Goal: Book appointment/travel/reservation

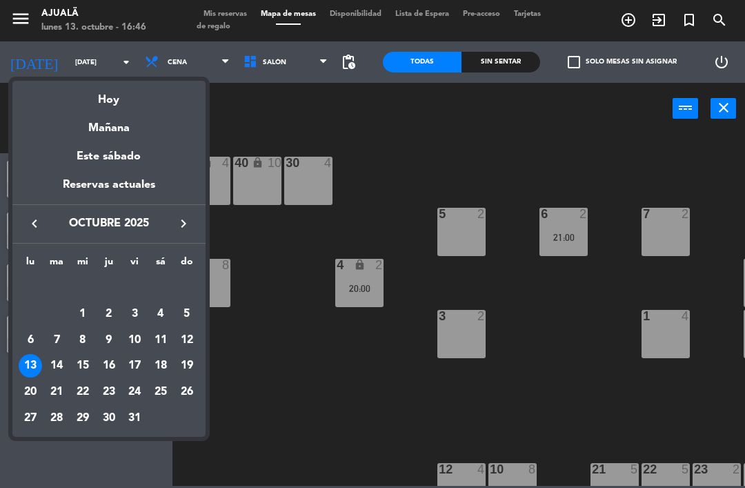
scroll to position [44, 0]
click at [147, 368] on td "17" at bounding box center [134, 366] width 26 height 26
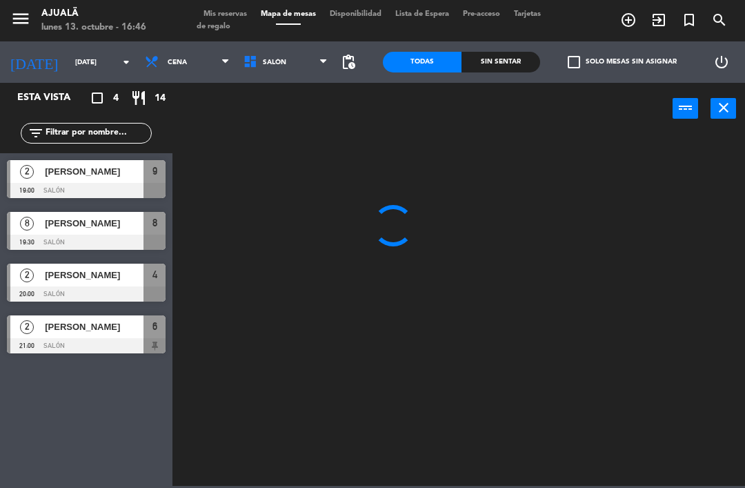
click at [403, 382] on div at bounding box center [462, 308] width 565 height 353
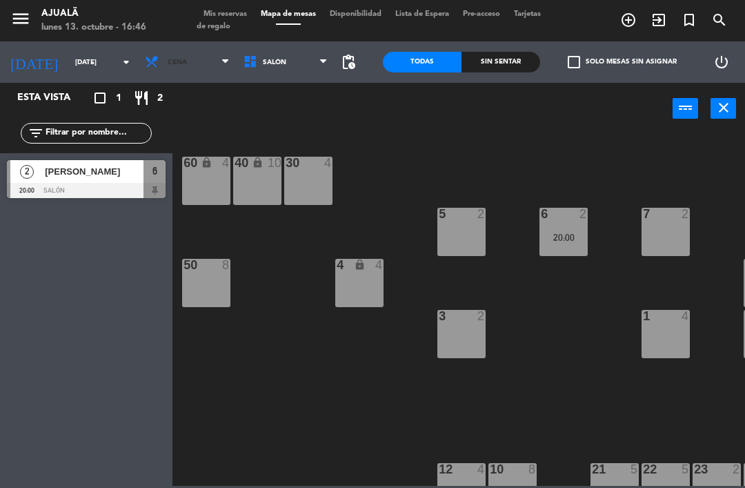
click at [193, 69] on span "Cena" at bounding box center [187, 62] width 99 height 30
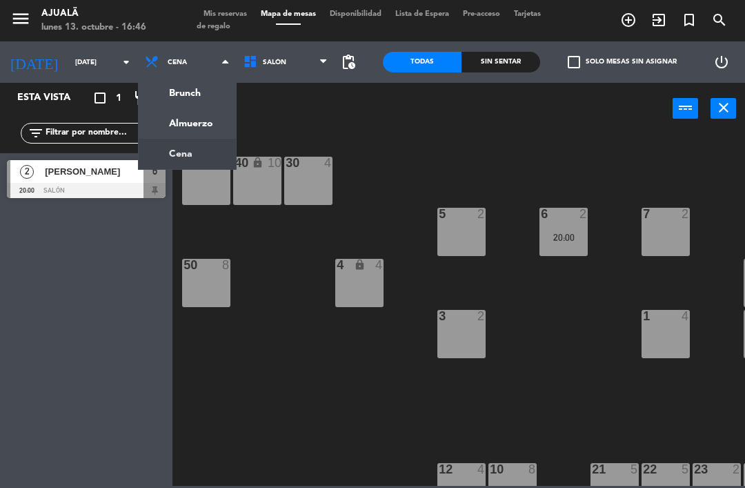
click at [207, 125] on ng-component "menu Ajualä [DATE] 13. octubre - 16:46 Mis reservas Mapa de mesas Disponibilida…" at bounding box center [372, 243] width 745 height 486
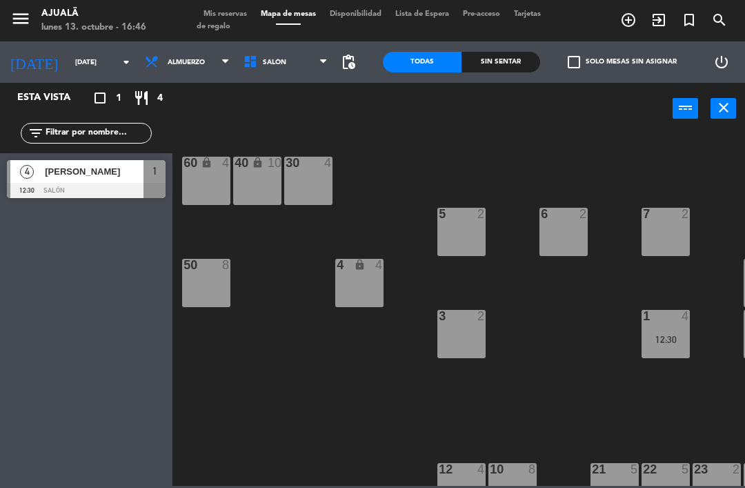
click at [184, 68] on span "Almuerzo" at bounding box center [187, 62] width 99 height 30
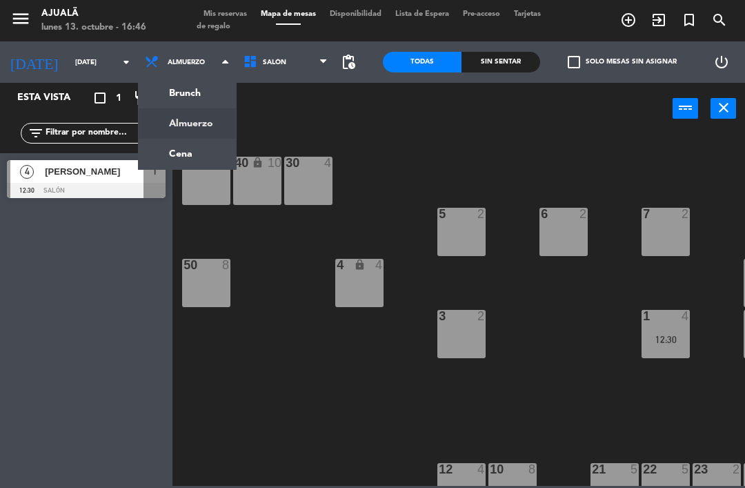
click at [197, 150] on ng-component "menu Ajualä [DATE] 13. octubre - 16:46 Mis reservas Mapa de mesas Disponibilida…" at bounding box center [372, 243] width 745 height 486
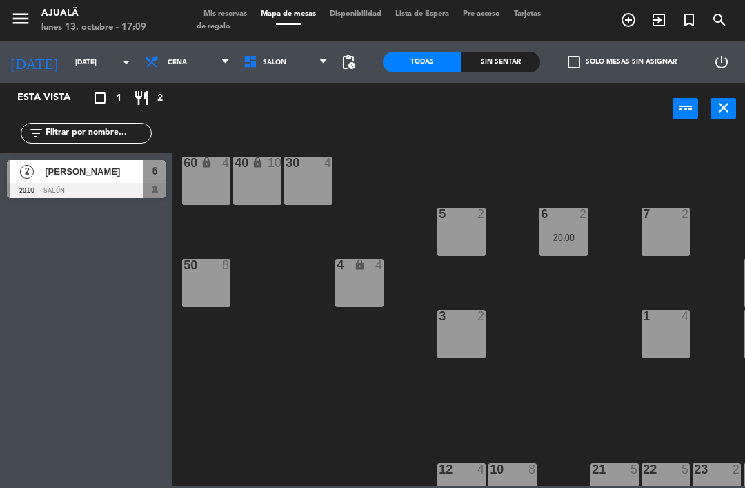
click at [168, 70] on span "Cena" at bounding box center [187, 62] width 99 height 30
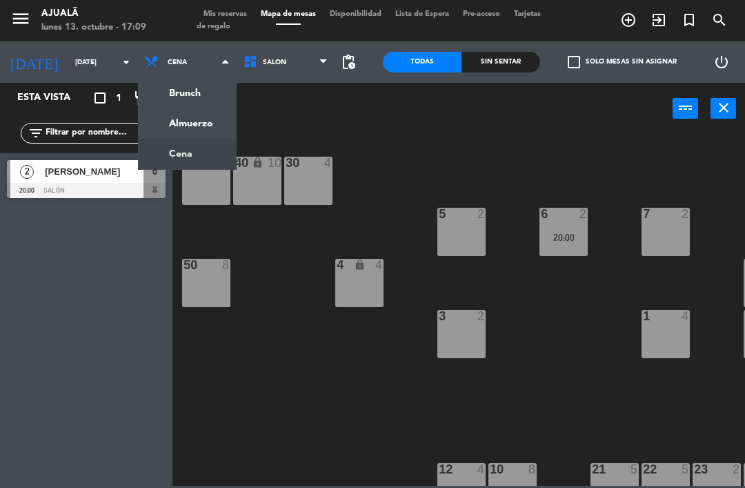
click at [172, 126] on ng-component "menu Ajualä [DATE] 13. octubre - 17:09 Mis reservas Mapa de mesas Disponibilida…" at bounding box center [372, 243] width 745 height 486
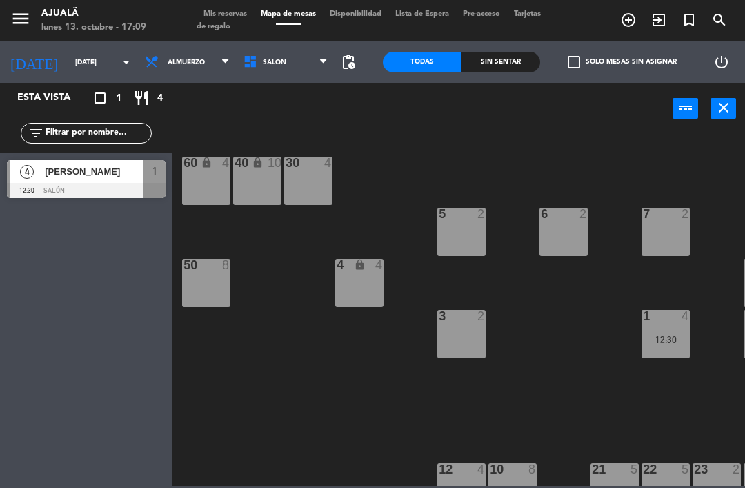
click at [91, 52] on input "[DATE]" at bounding box center [115, 62] width 95 height 21
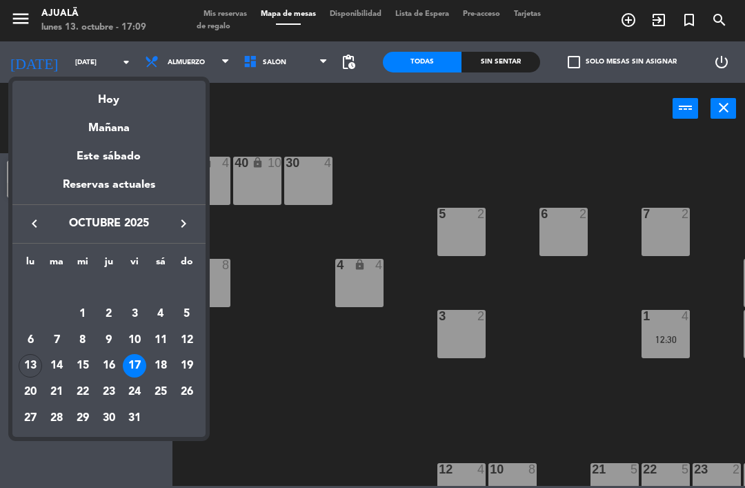
click at [64, 373] on div "14" at bounding box center [56, 365] width 23 height 23
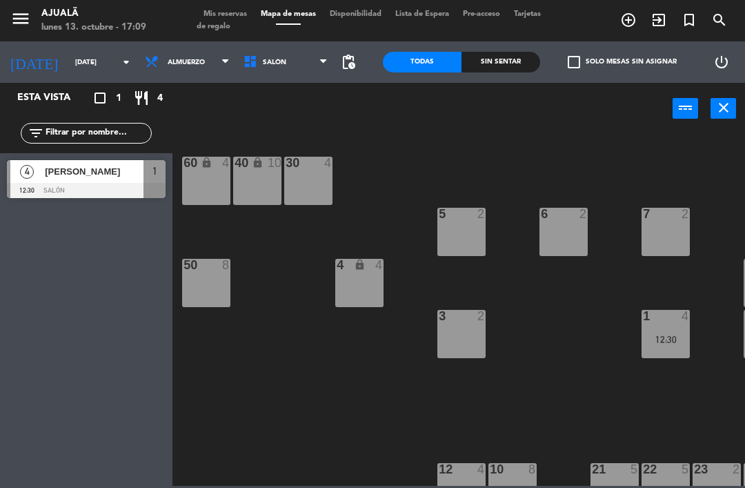
type input "[DATE]"
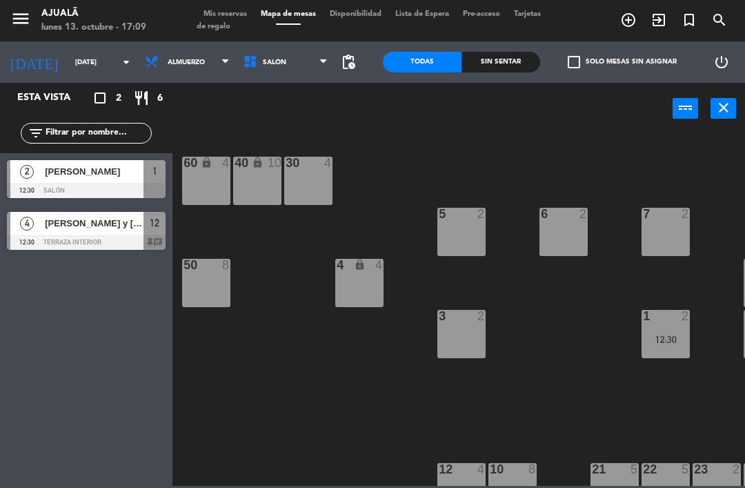
click at [108, 336] on div "Esta vista crop_square 2 restaurant 6 filter_list 2 [PERSON_NAME] 12:30 Salón 1…" at bounding box center [86, 285] width 172 height 405
click at [306, 172] on div "30 4" at bounding box center [308, 181] width 48 height 48
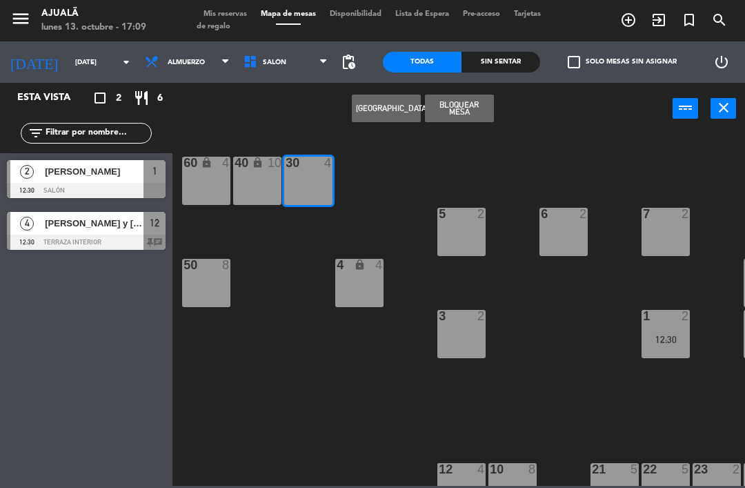
click at [391, 114] on button "[GEOGRAPHIC_DATA]" at bounding box center [386, 109] width 69 height 28
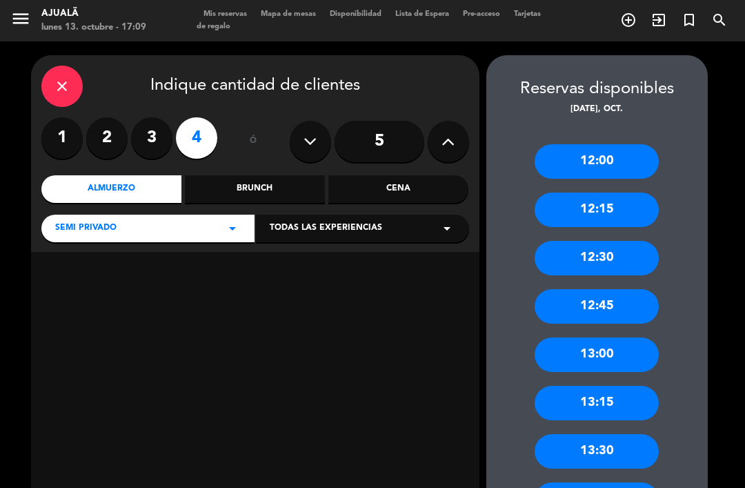
click at [621, 337] on div "13:00" at bounding box center [597, 354] width 124 height 34
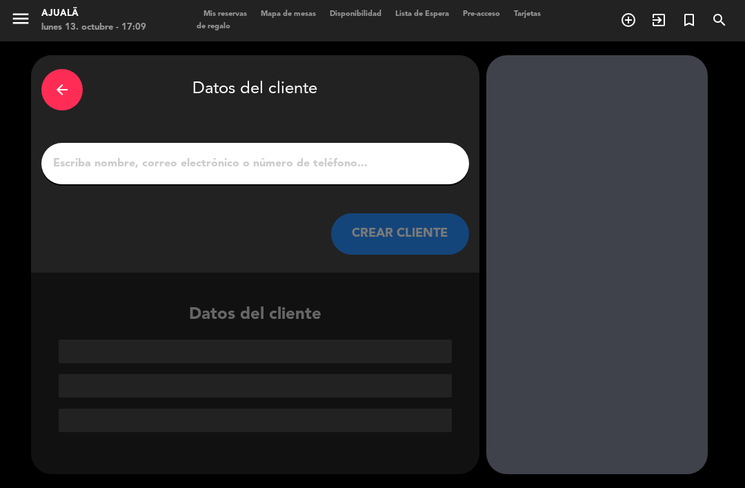
click at [297, 154] on input "1" at bounding box center [255, 163] width 407 height 19
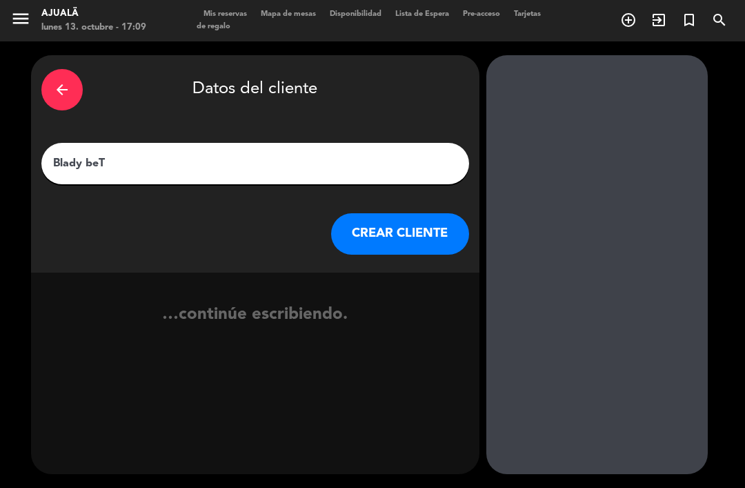
type input "[PERSON_NAME]"
click at [379, 213] on button "CREAR CLIENTE" at bounding box center [400, 233] width 138 height 41
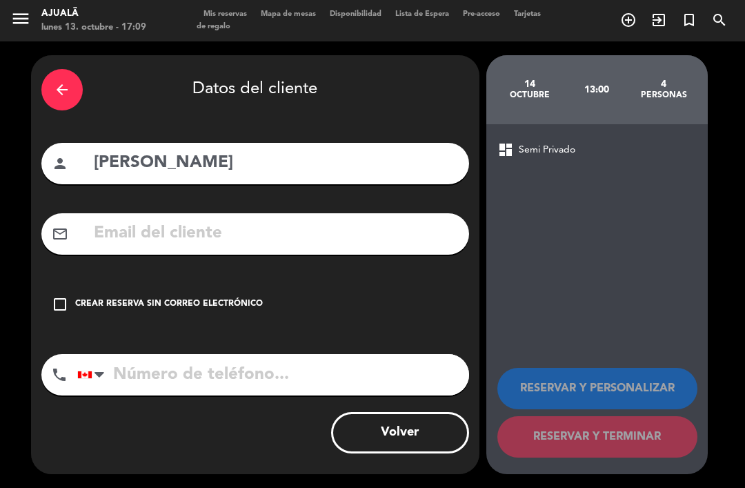
click at [233, 149] on input "[PERSON_NAME]" at bounding box center [275, 163] width 366 height 28
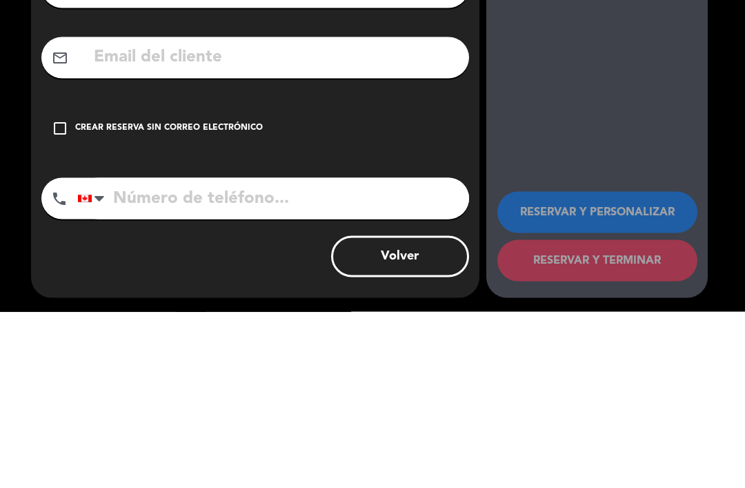
type input "[PERSON_NAME]"
click at [206, 297] on div "Crear reserva sin correo electrónico" at bounding box center [169, 304] width 188 height 14
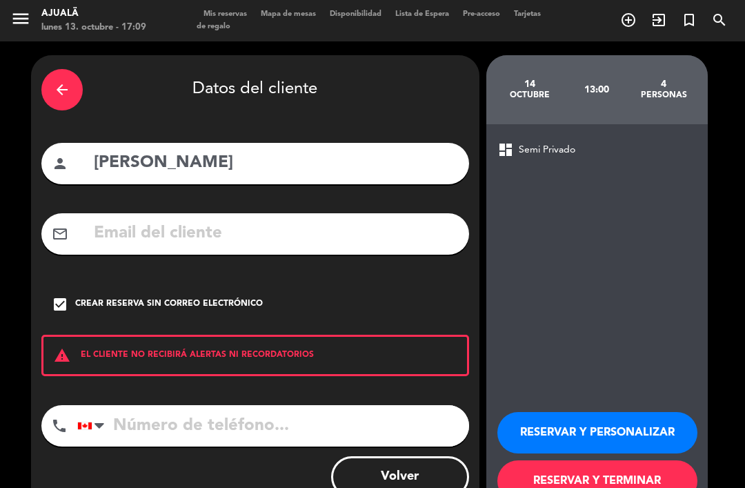
click at [165, 405] on input "tel" at bounding box center [273, 425] width 392 height 41
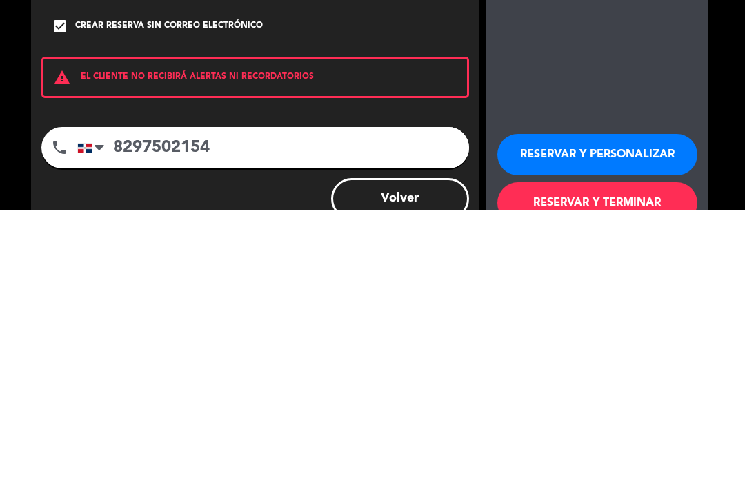
type input "8297502154"
click at [571, 460] on button "RESERVAR Y TERMINAR" at bounding box center [597, 480] width 200 height 41
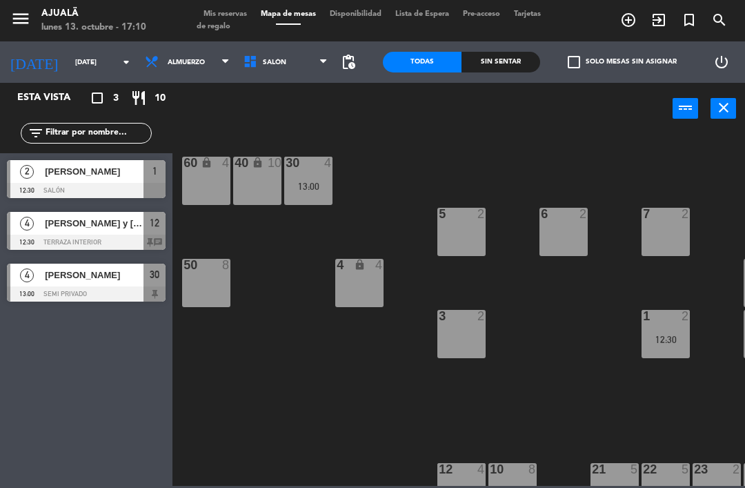
click at [84, 53] on input "[DATE]" at bounding box center [115, 62] width 95 height 21
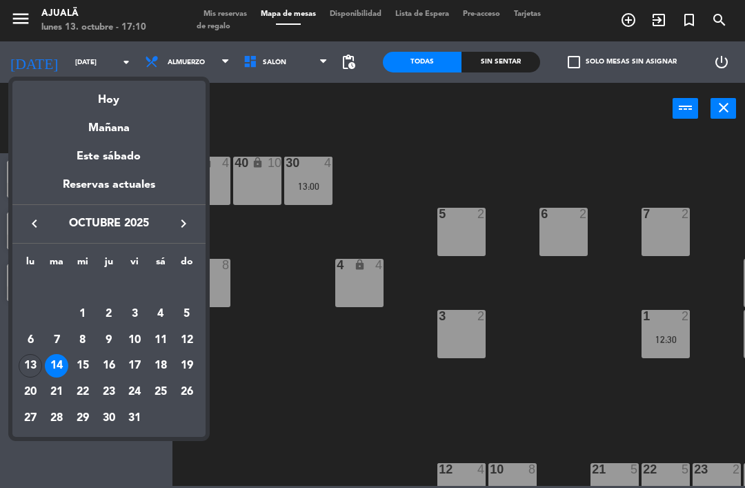
click at [141, 366] on div "17" at bounding box center [134, 365] width 23 height 23
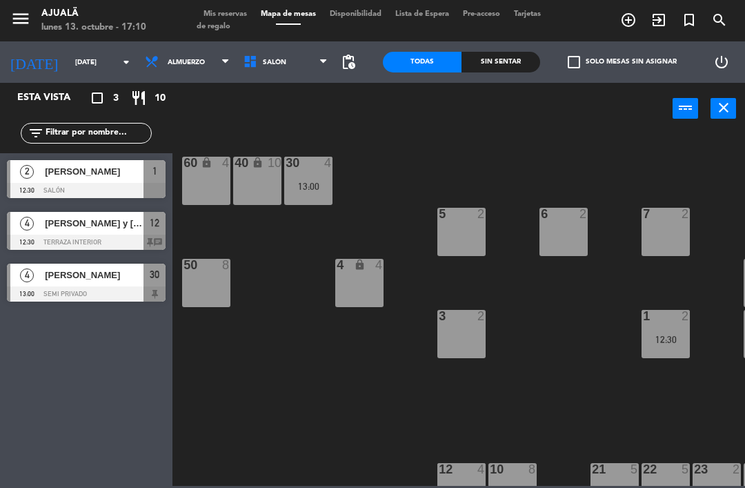
type input "[DATE]"
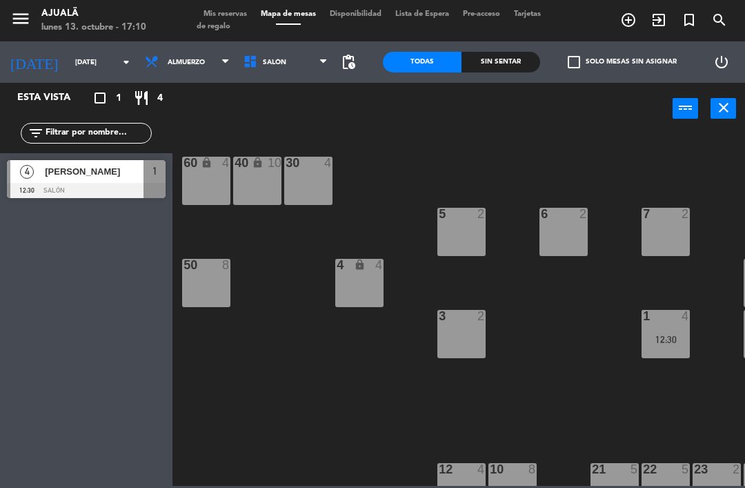
click at [191, 53] on span "Almuerzo" at bounding box center [187, 62] width 99 height 30
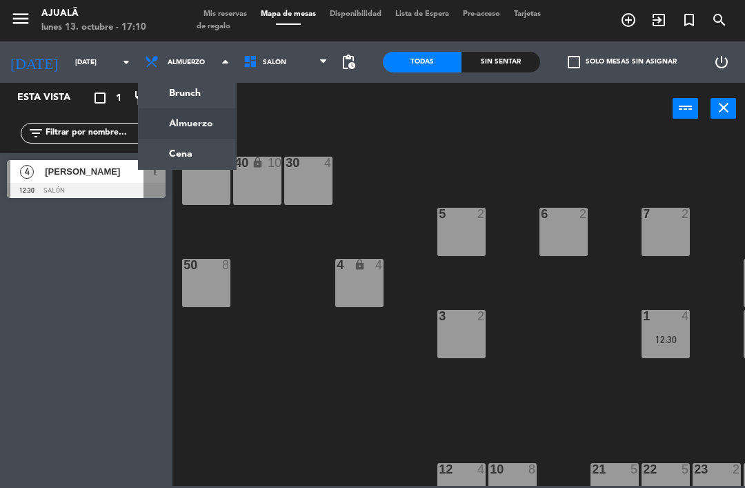
click at [179, 157] on ng-component "menu Ajualä [DATE] 13. octubre - 17:10 Mis reservas Mapa de mesas Disponibilida…" at bounding box center [372, 243] width 745 height 486
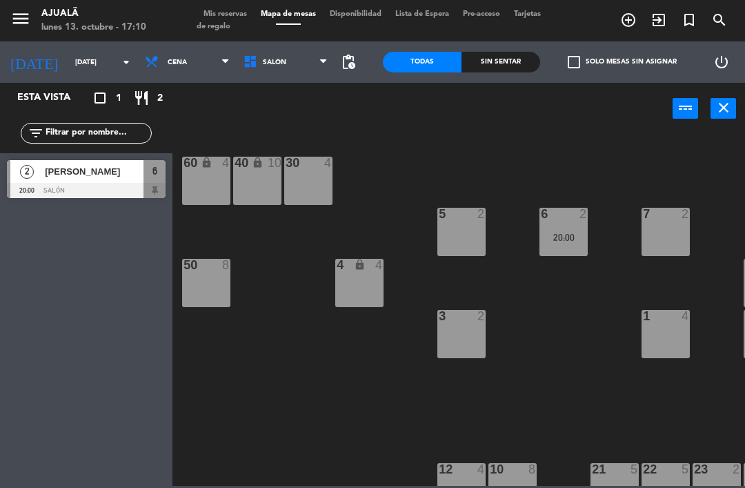
click at [457, 226] on div "5 2" at bounding box center [461, 232] width 48 height 48
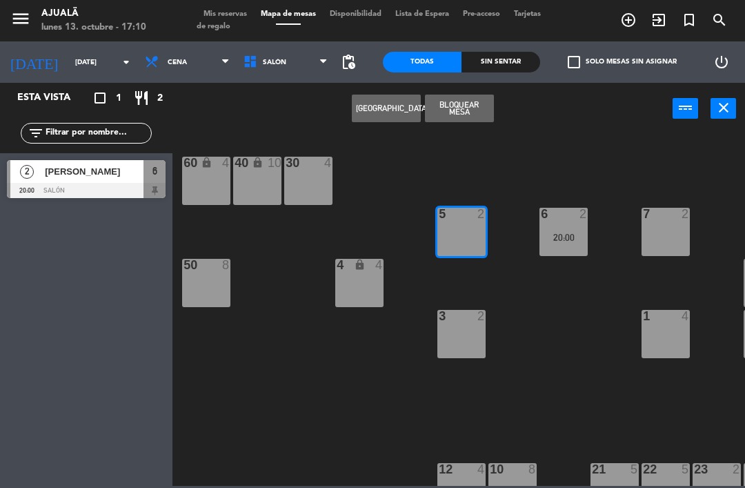
click at [381, 106] on button "[GEOGRAPHIC_DATA]" at bounding box center [386, 109] width 69 height 28
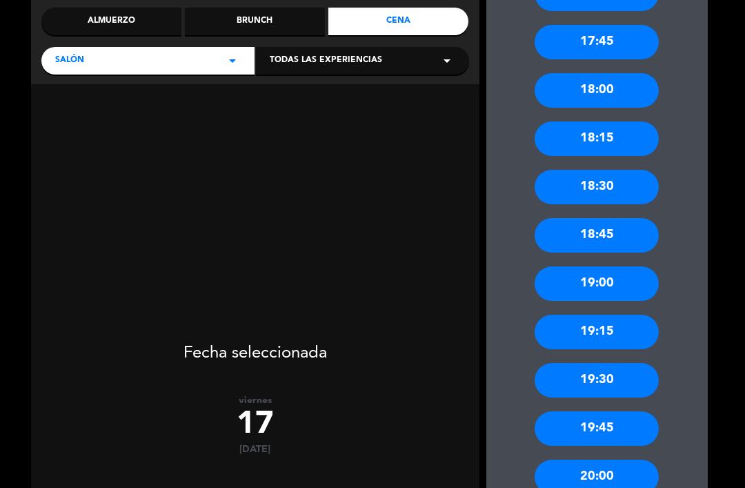
scroll to position [168, 0]
click at [622, 459] on div "20:00" at bounding box center [597, 476] width 124 height 34
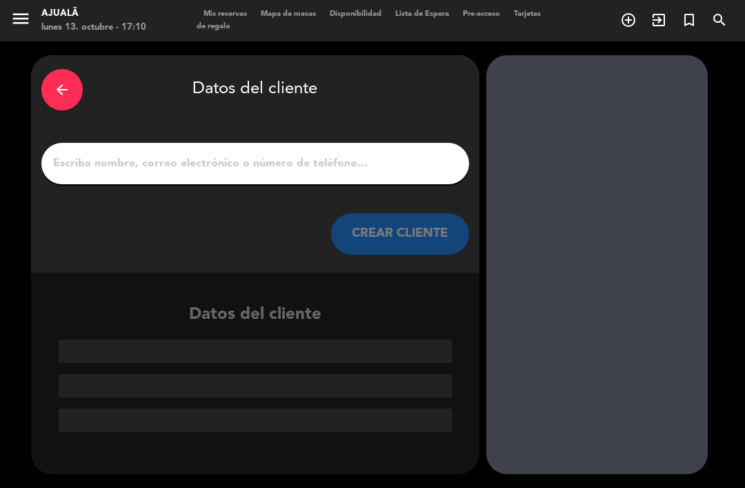
scroll to position [0, 0]
click at [295, 154] on input "1" at bounding box center [255, 163] width 407 height 19
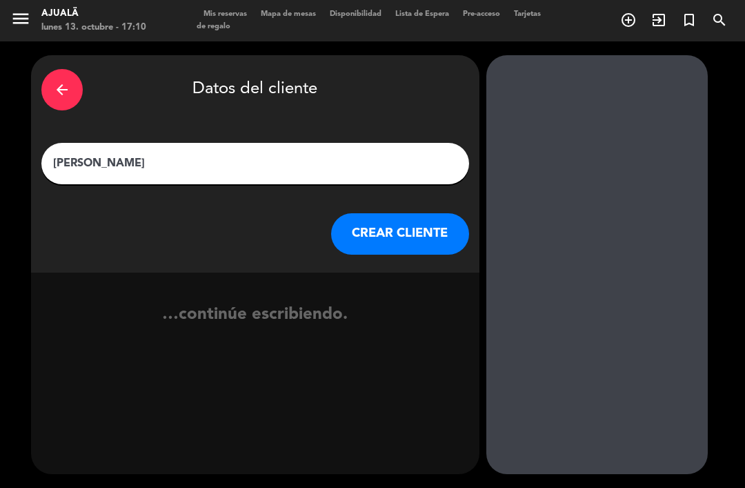
type input "[PERSON_NAME]"
click at [379, 213] on button "CREAR CLIENTE" at bounding box center [400, 233] width 138 height 41
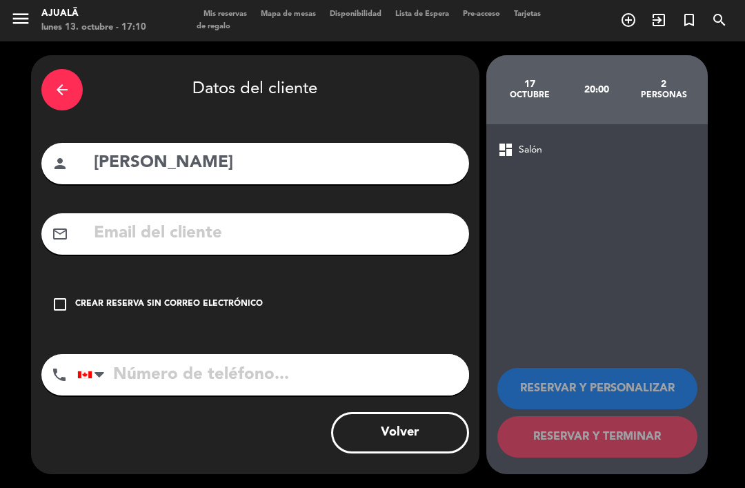
click at [180, 297] on div "Crear reserva sin correo electrónico" at bounding box center [169, 304] width 188 height 14
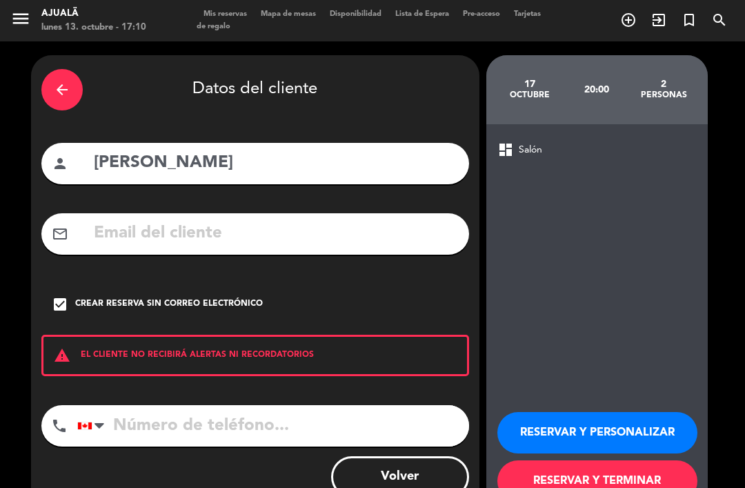
click at [191, 405] on input "tel" at bounding box center [273, 425] width 392 height 41
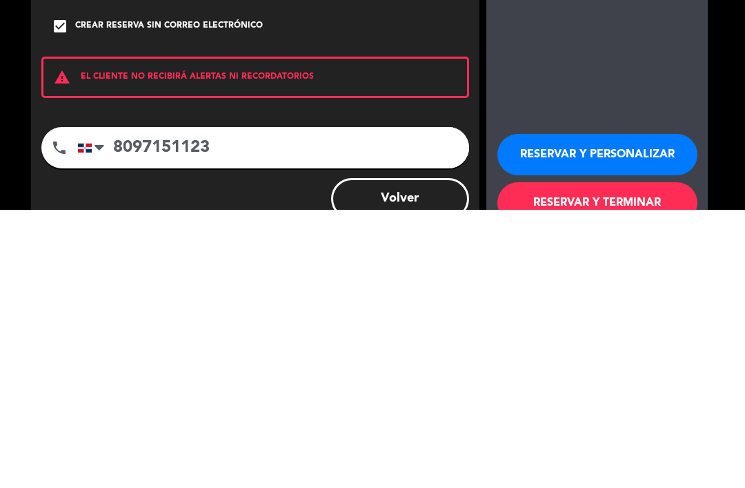
type input "8097151123"
click at [567, 460] on button "RESERVAR Y TERMINAR" at bounding box center [597, 480] width 200 height 41
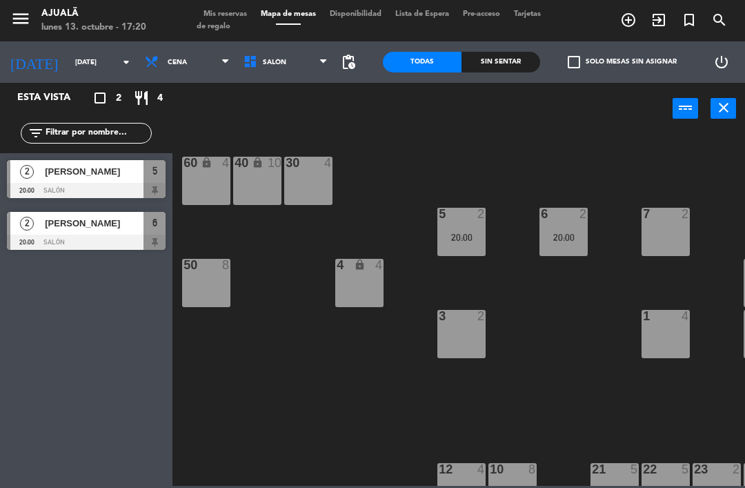
click at [177, 76] on span "Cena" at bounding box center [187, 62] width 99 height 30
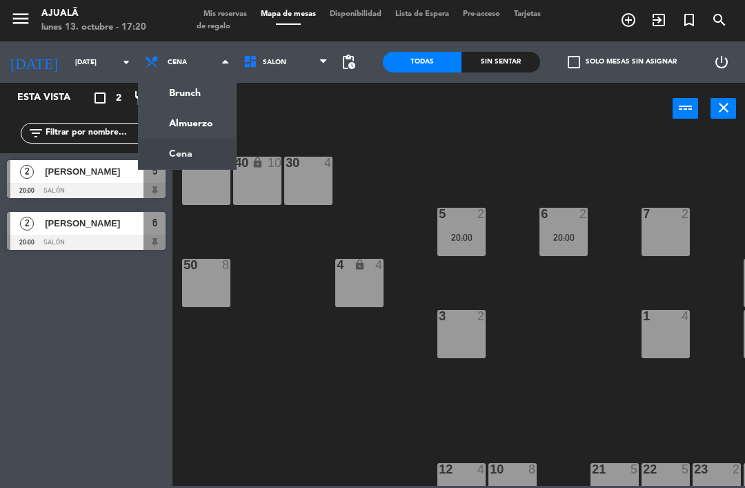
click at [192, 126] on ng-component "menu Ajualä [DATE] 13. octubre - 17:20 Mis reservas Mapa de mesas Disponibilida…" at bounding box center [372, 243] width 745 height 486
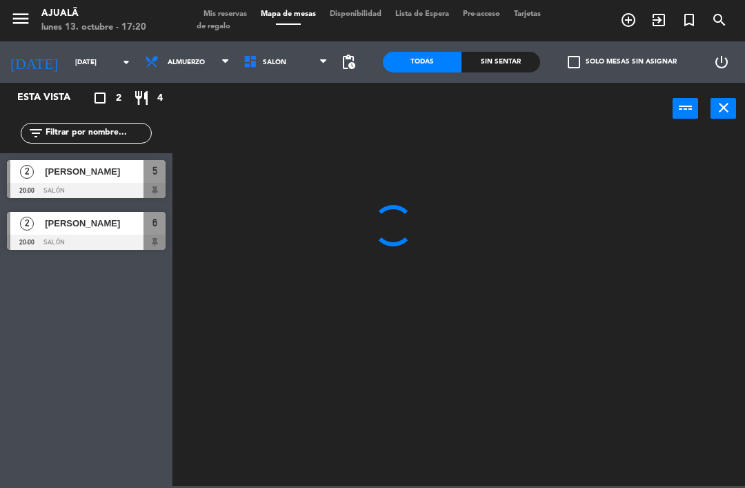
click at [95, 65] on input "[DATE]" at bounding box center [115, 62] width 95 height 21
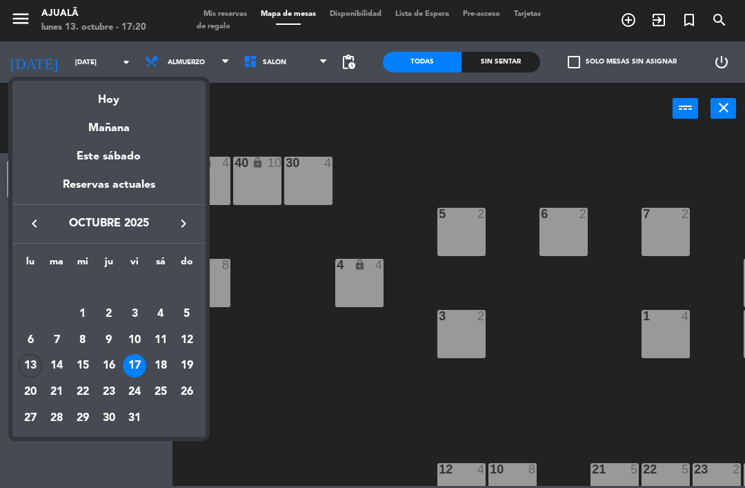
click at [65, 372] on div "14" at bounding box center [56, 365] width 23 height 23
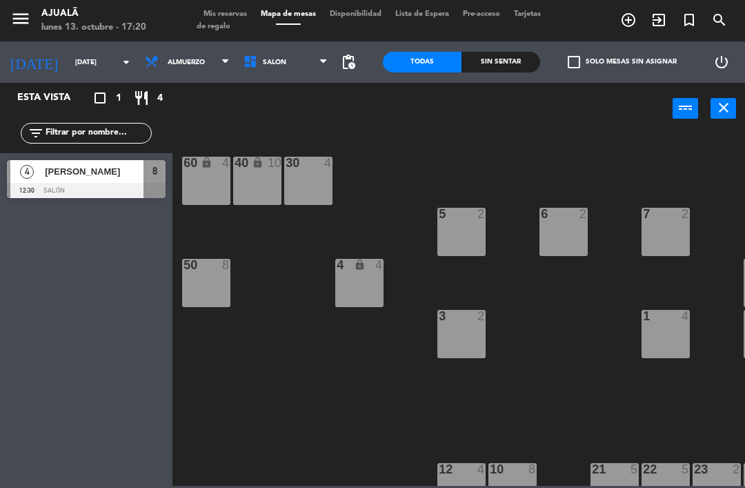
type input "[DATE]"
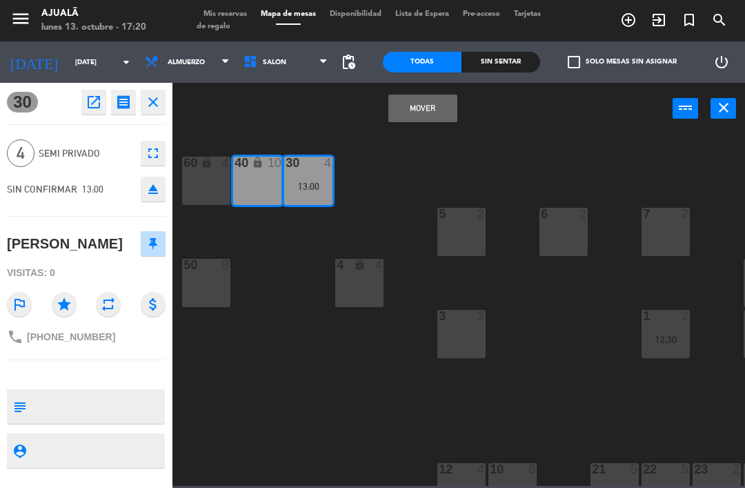
click at [135, 401] on textarea at bounding box center [98, 406] width 132 height 29
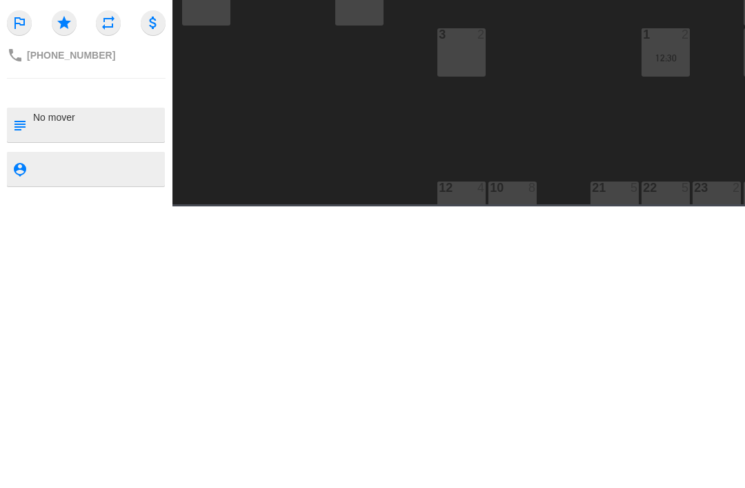
type textarea "No mover"
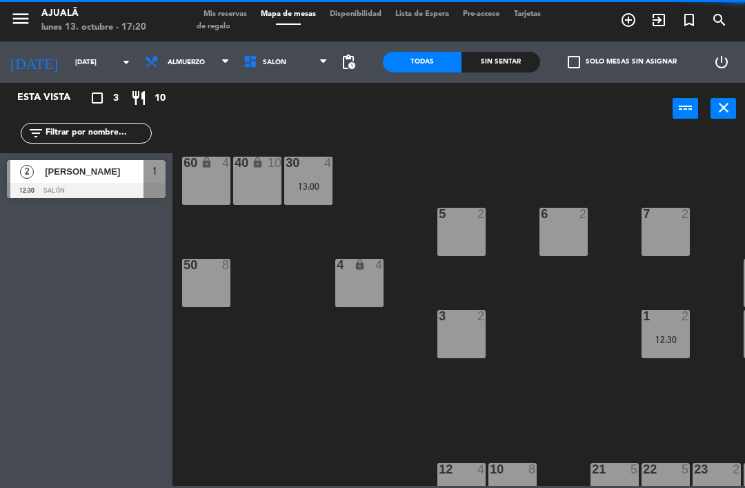
scroll to position [8, 0]
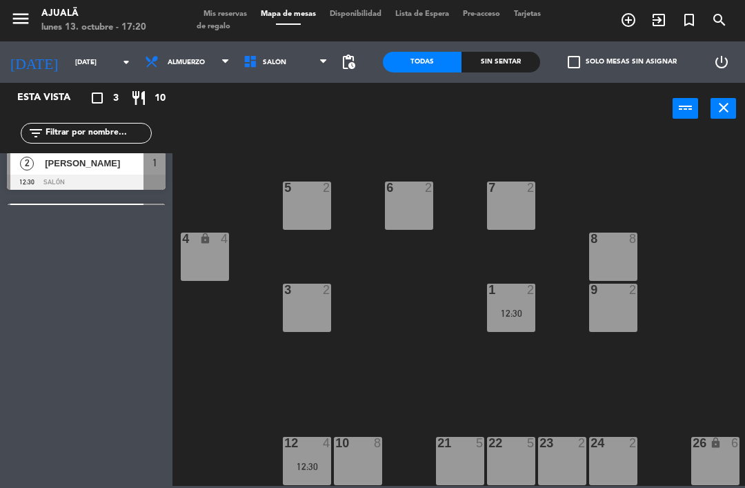
click at [83, 63] on input "[DATE]" at bounding box center [115, 62] width 95 height 21
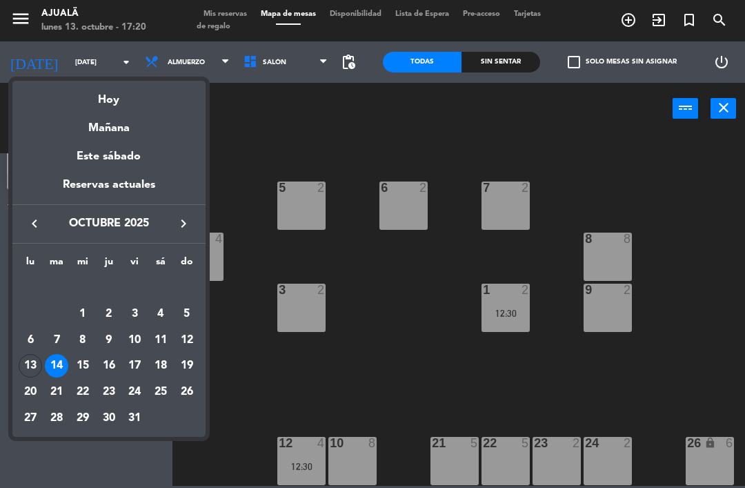
click at [42, 371] on td "13" at bounding box center [31, 366] width 26 height 26
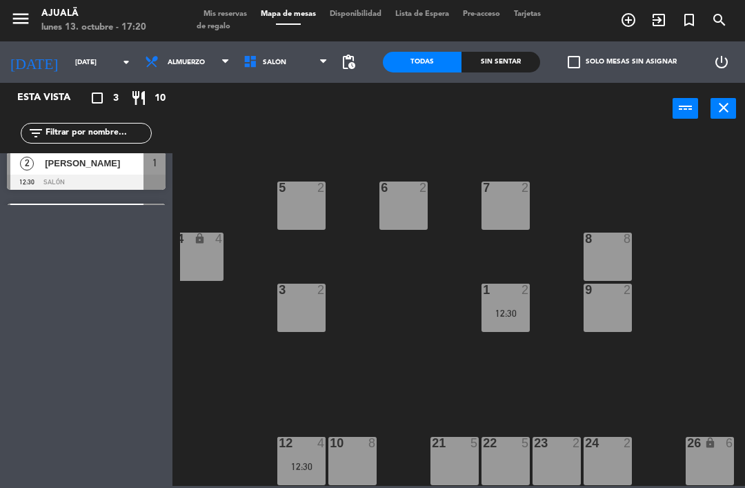
type input "[DATE]"
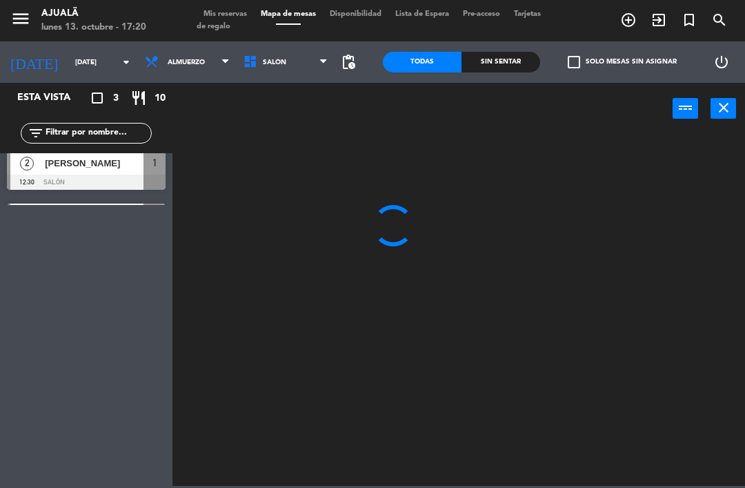
scroll to position [0, 0]
click at [200, 68] on span "Almuerzo" at bounding box center [187, 62] width 99 height 30
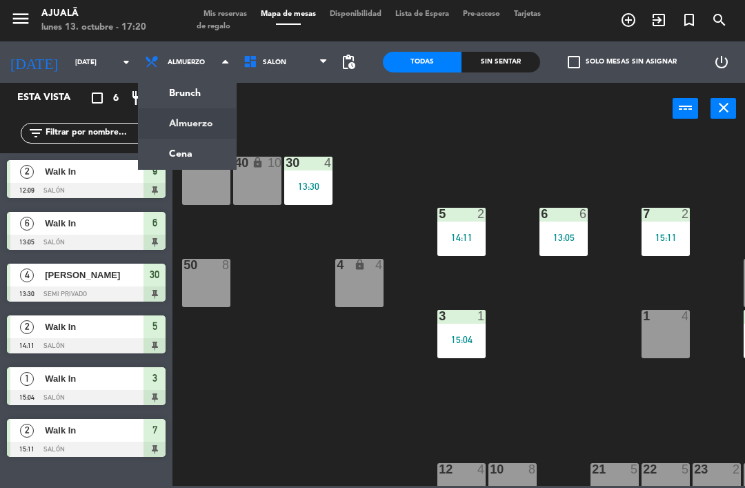
click at [179, 168] on ng-component "menu Ajualä [DATE] 13. octubre - 17:20 Mis reservas Mapa de mesas Disponibilida…" at bounding box center [372, 243] width 745 height 486
